Goal: Navigation & Orientation: Find specific page/section

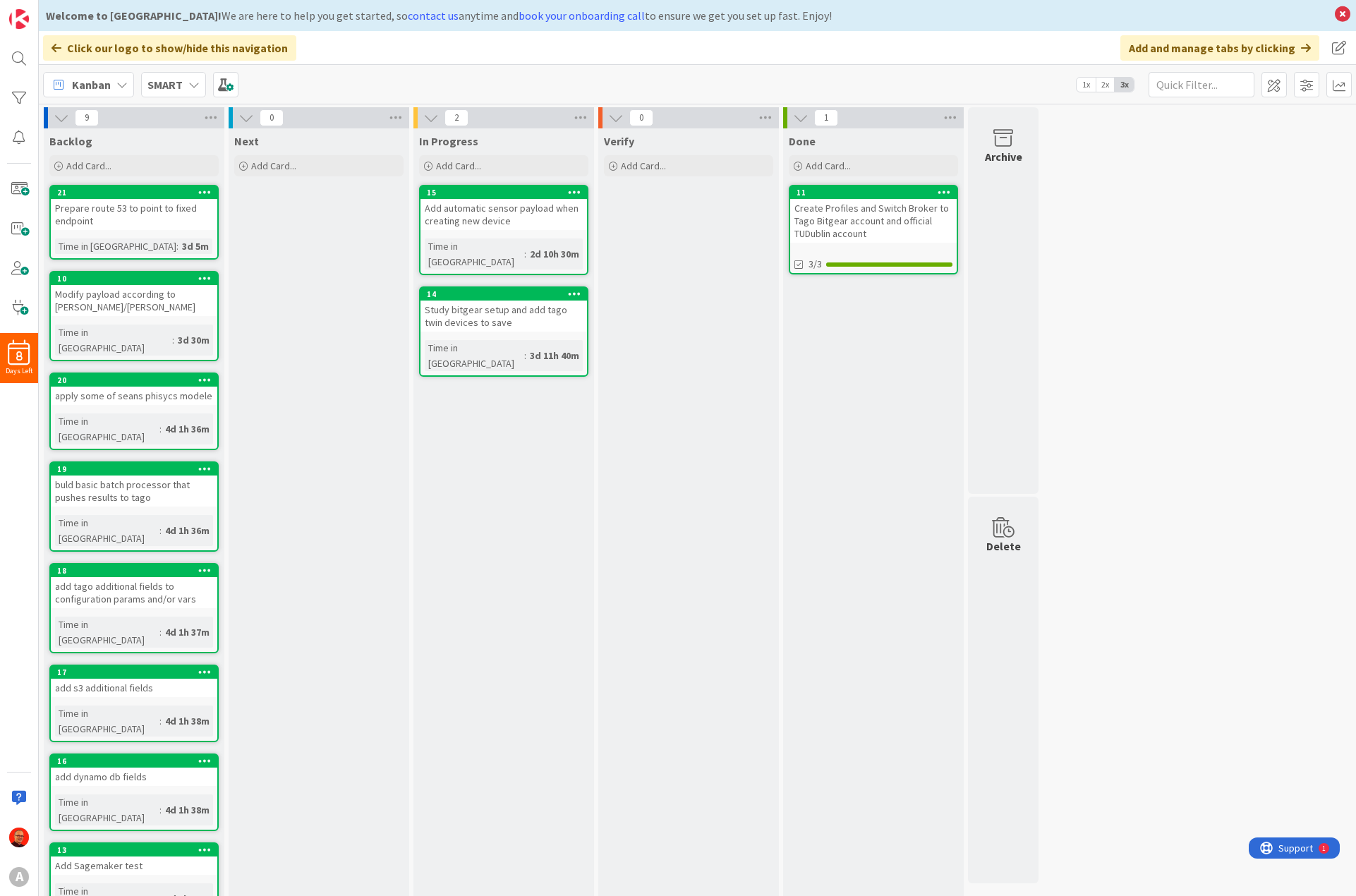
click at [875, 216] on div "Create Profiles and Switch Broker to Tago Bitgear account and official TUDublin…" at bounding box center [873, 221] width 167 height 44
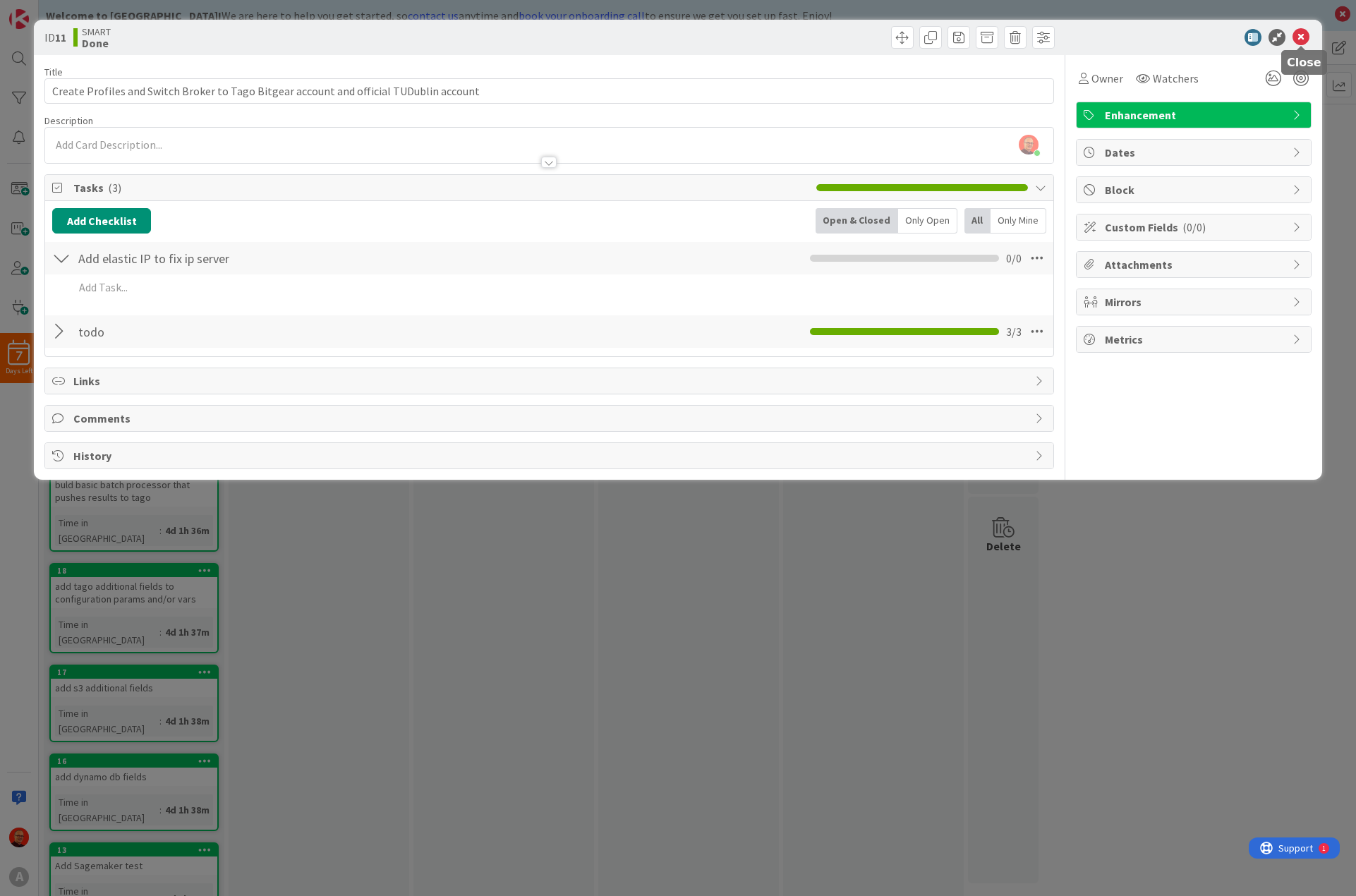
click at [1307, 41] on icon at bounding box center [1301, 37] width 17 height 17
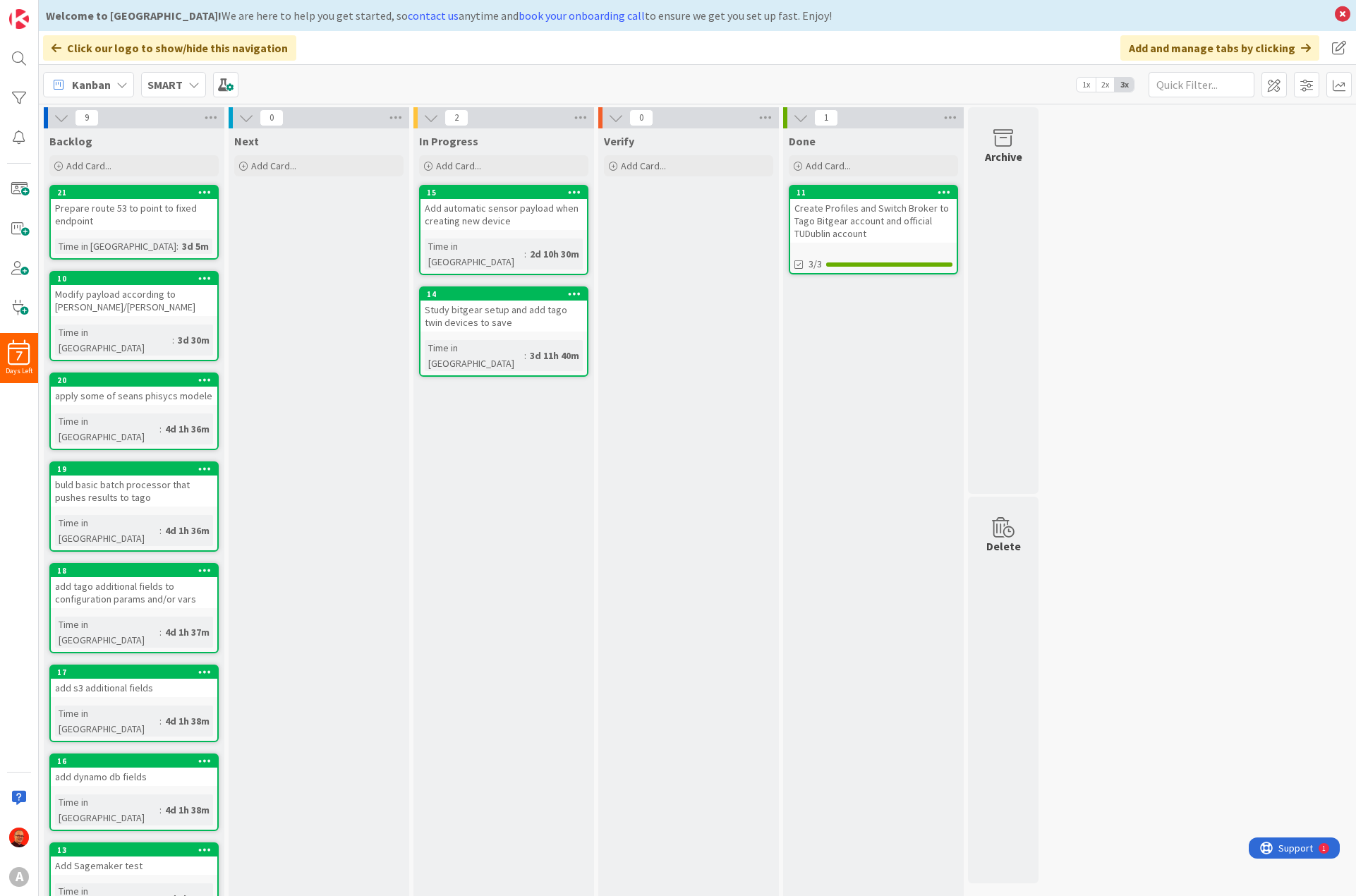
click at [477, 303] on div "Study bitgear setup and add tago twin devices to save" at bounding box center [503, 316] width 167 height 31
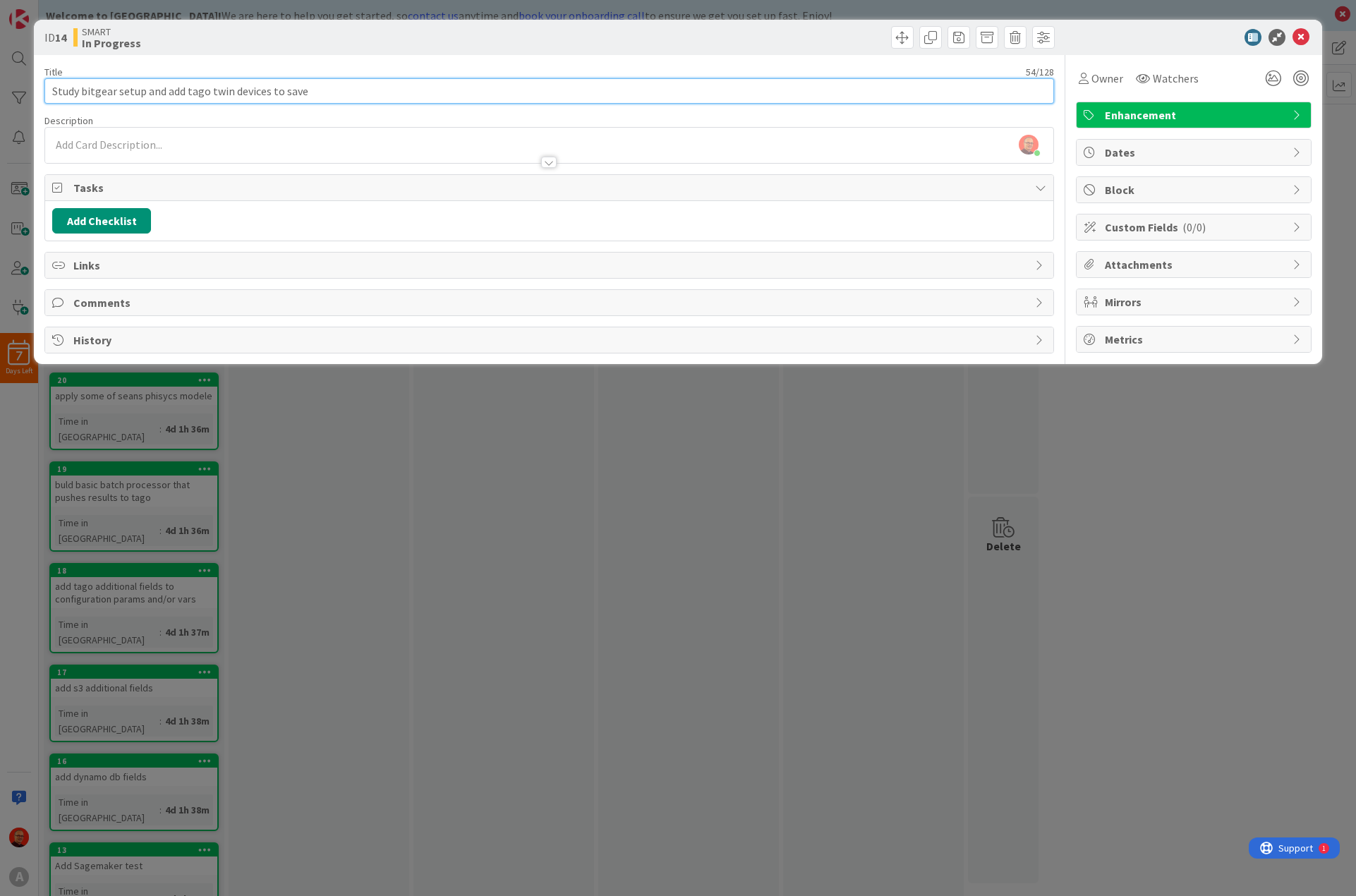
drag, startPoint x: 265, startPoint y: 91, endPoint x: 28, endPoint y: 85, distance: 237.1
click at [28, 85] on div "ID 14 SMART In Progress Title 54 / 128 Study bitgear setup and add tago twin de…" at bounding box center [678, 448] width 1356 height 896
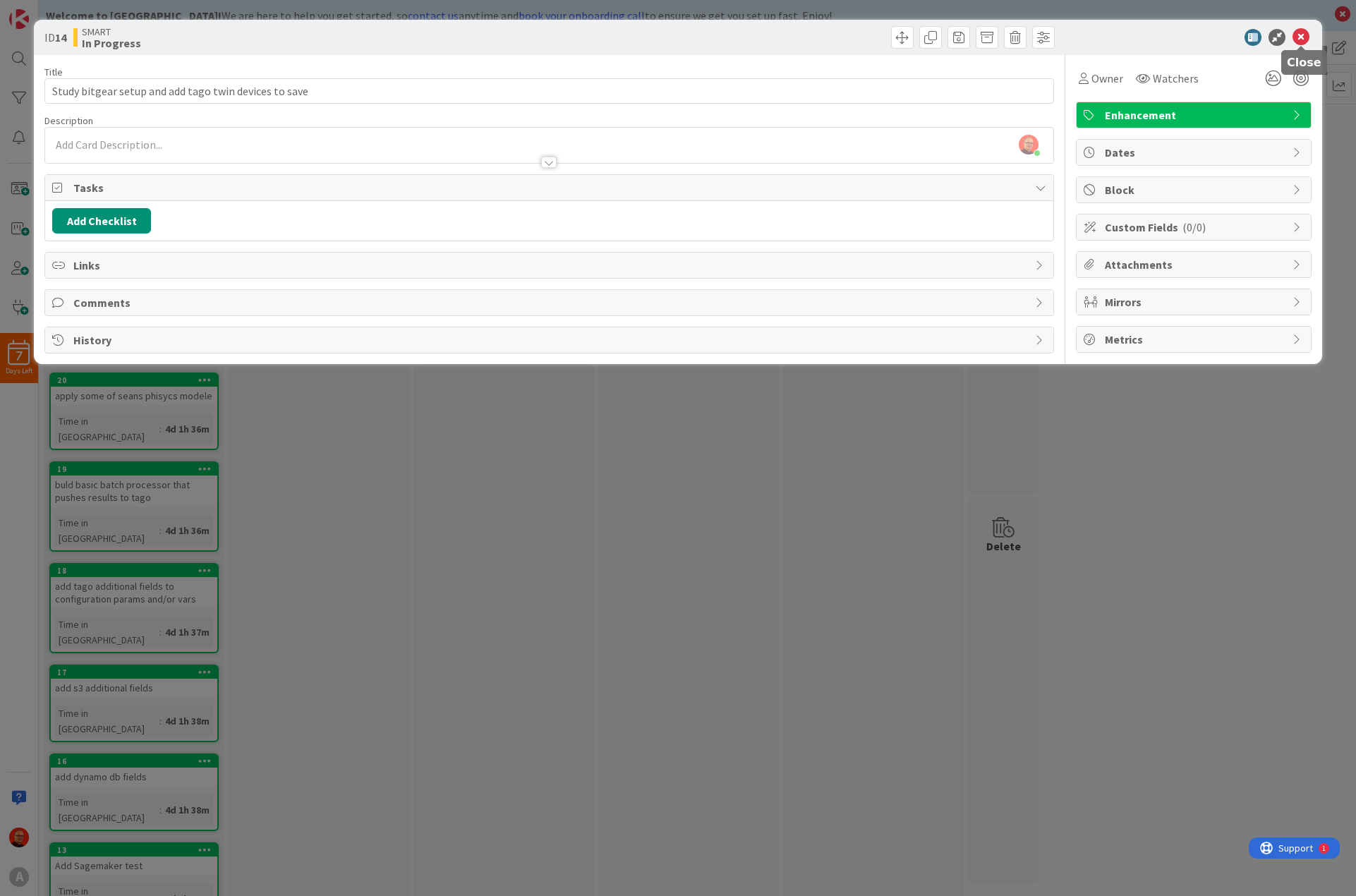
click at [1299, 30] on icon at bounding box center [1301, 37] width 17 height 17
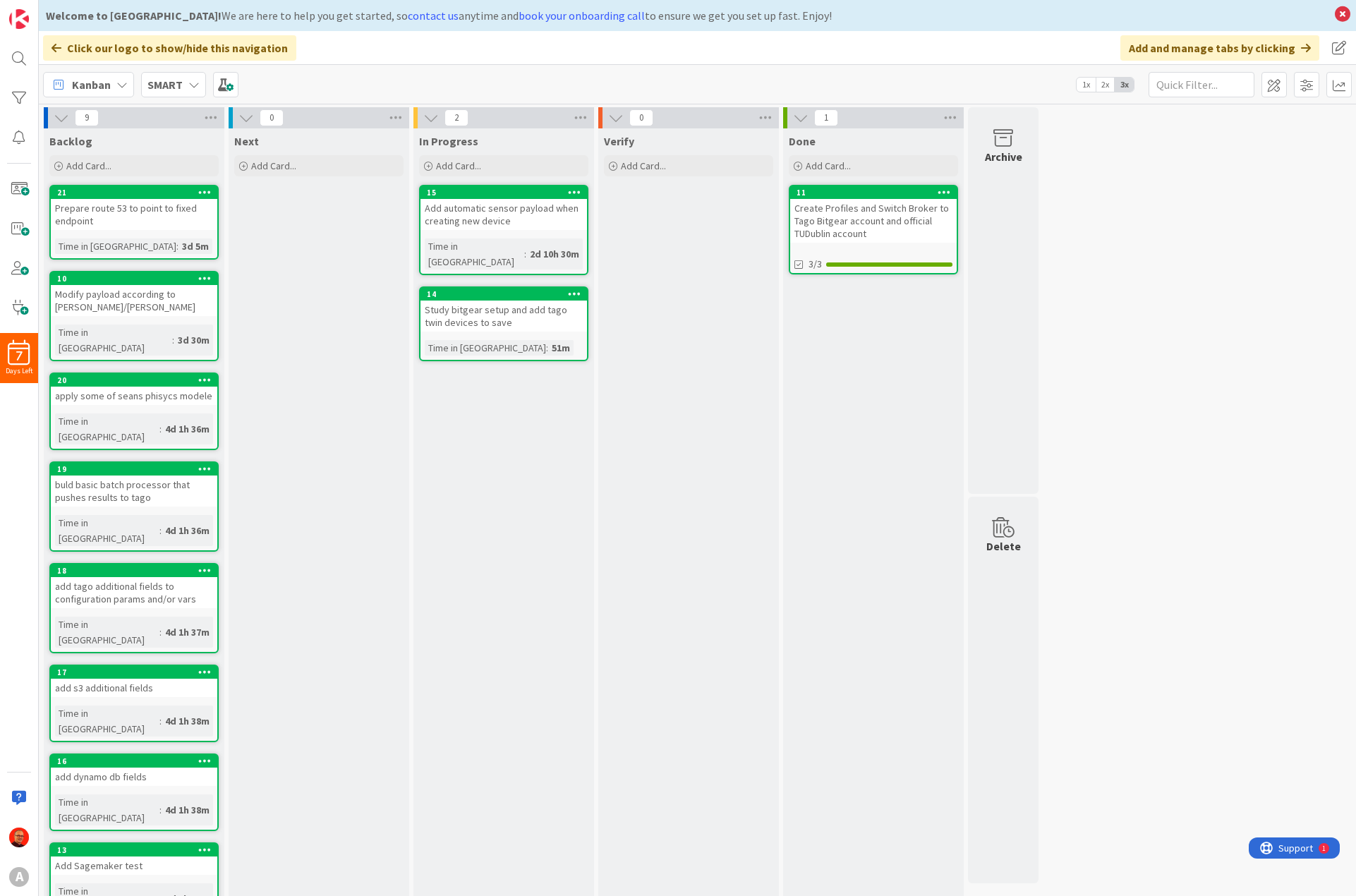
click at [451, 301] on div "Study bitgear setup and add tago twin devices to save" at bounding box center [503, 316] width 167 height 31
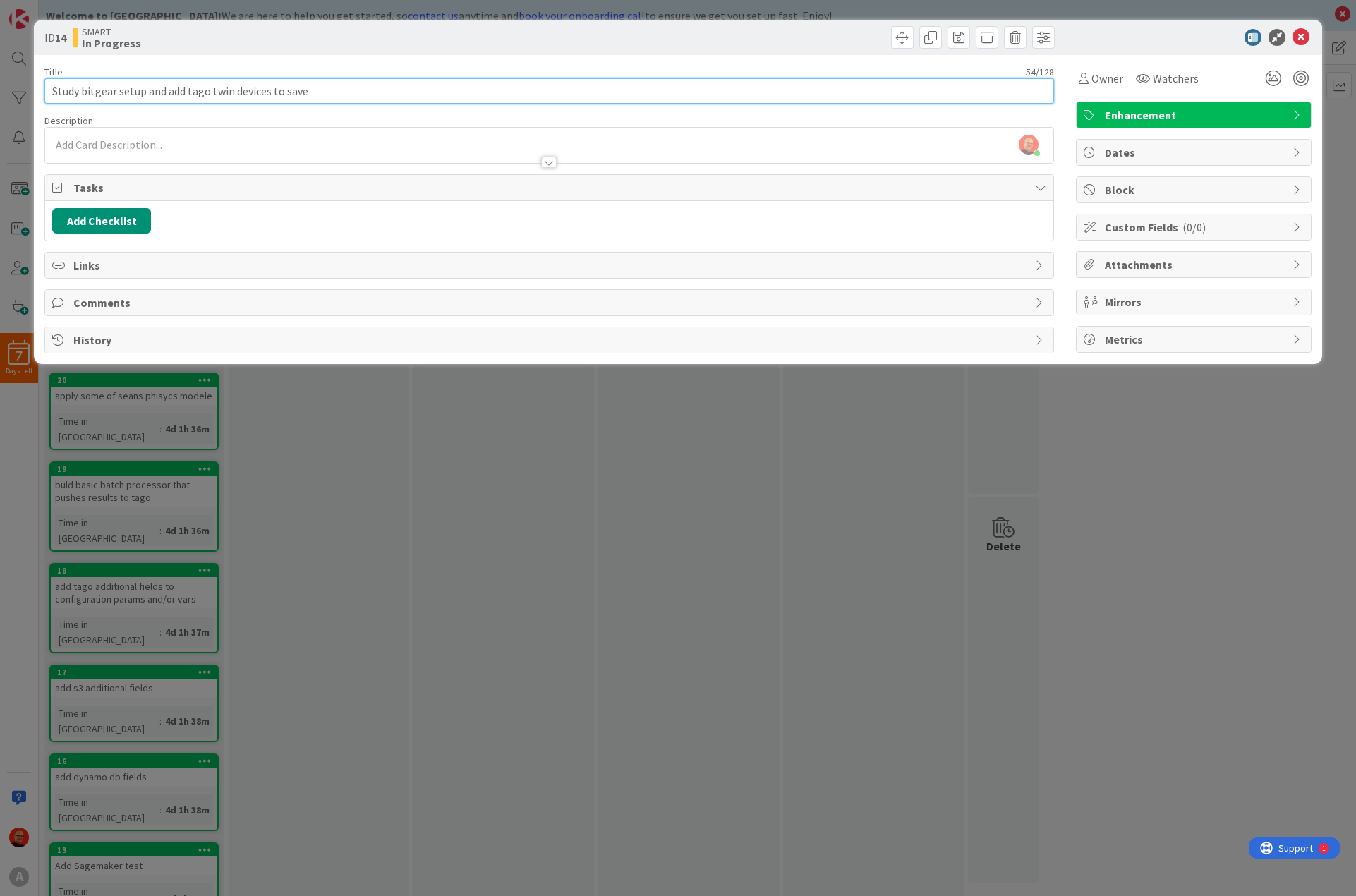
drag, startPoint x: 50, startPoint y: 90, endPoint x: 268, endPoint y: 89, distance: 218.0
click at [268, 89] on input "Study bitgear setup and add tago twin devices to save" at bounding box center [550, 90] width 1010 height 25
click at [263, 90] on input "Study bitgear setup and add tago twin devices to save" at bounding box center [550, 90] width 1010 height 25
drag, startPoint x: 82, startPoint y: 87, endPoint x: 272, endPoint y: 85, distance: 190.0
click at [272, 85] on input "Study bitgear setup and add tago twin devices to save" at bounding box center [550, 90] width 1010 height 25
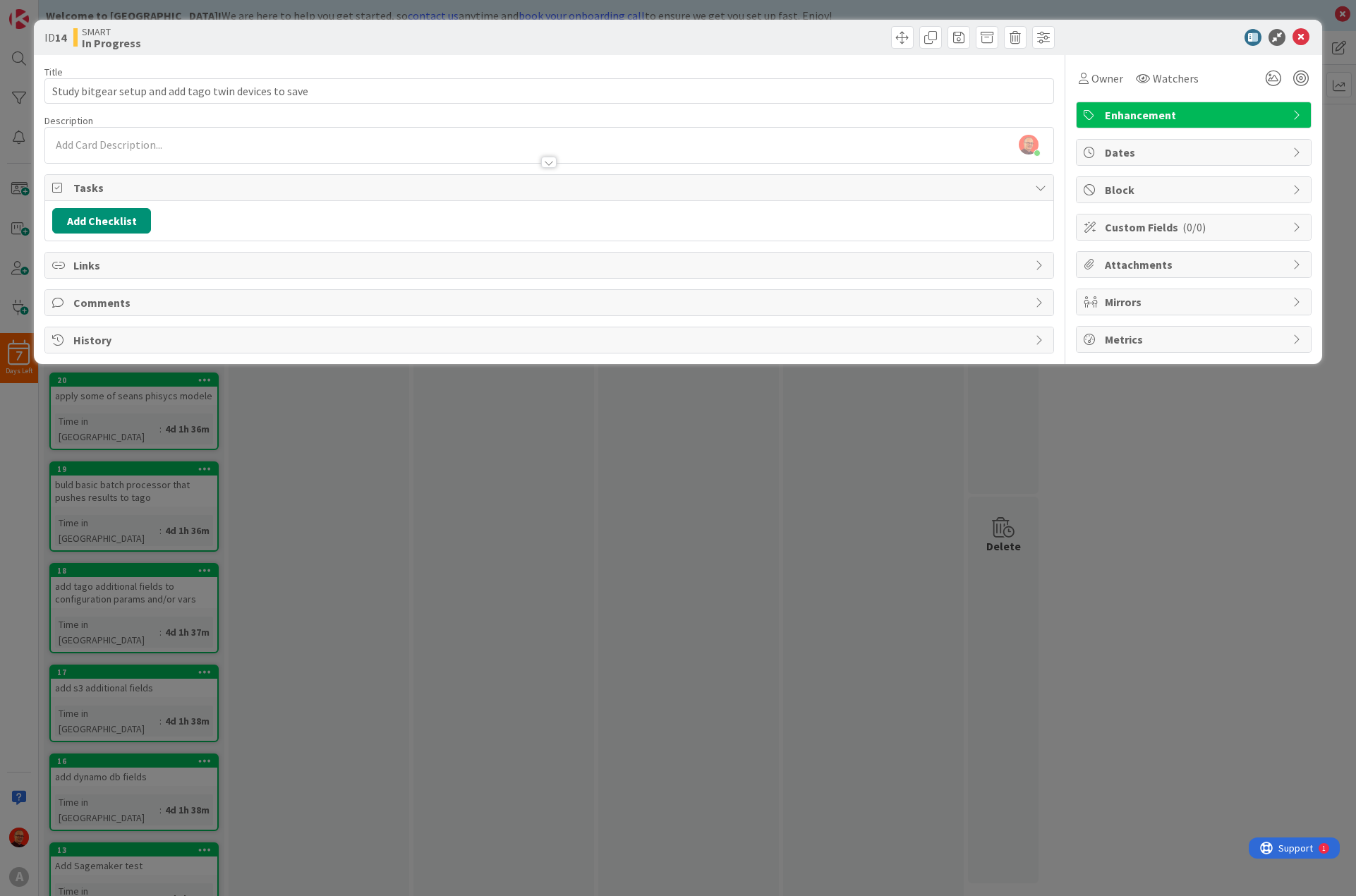
click at [1301, 27] on div "ID 14 SMART In Progress" at bounding box center [678, 37] width 1289 height 35
click at [1300, 40] on icon at bounding box center [1301, 37] width 17 height 17
